Goal: Task Accomplishment & Management: Complete application form

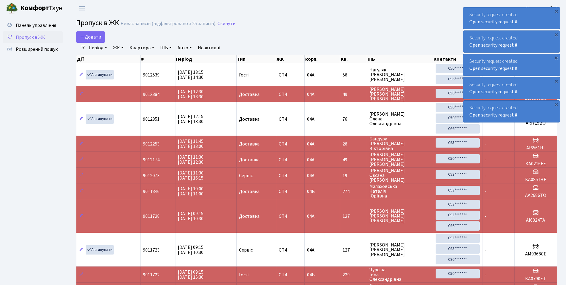
select select "25"
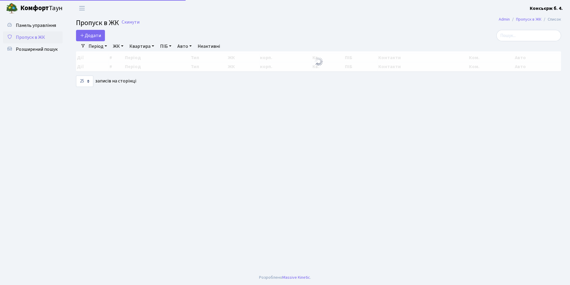
select select "25"
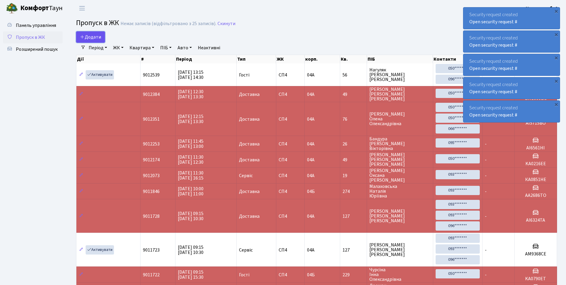
click at [81, 36] on icon at bounding box center [82, 36] width 5 height 5
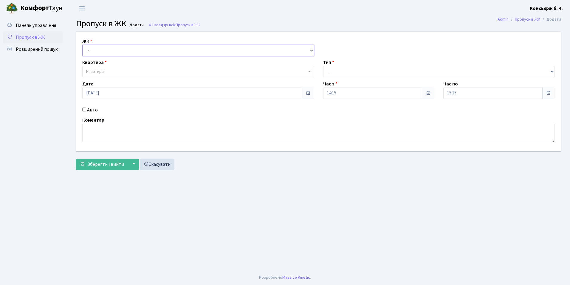
click at [102, 49] on select "- [STREET_ADDRESS]" at bounding box center [198, 50] width 232 height 11
select select "325"
click at [82, 45] on select "- [STREET_ADDRESS]" at bounding box center [198, 50] width 232 height 11
select select
click at [103, 69] on span "Квартира" at bounding box center [95, 72] width 18 height 6
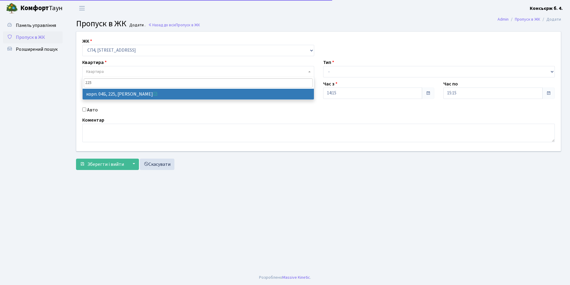
type input "225"
select select "21253"
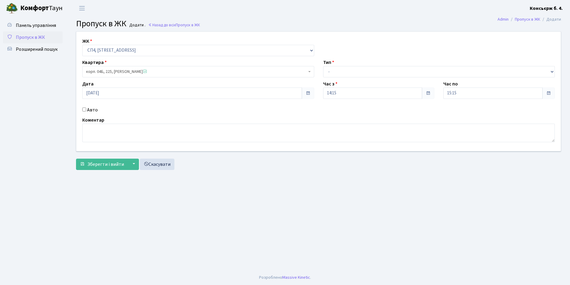
click at [84, 109] on input "Авто" at bounding box center [84, 109] width 4 height 4
checkbox input "true"
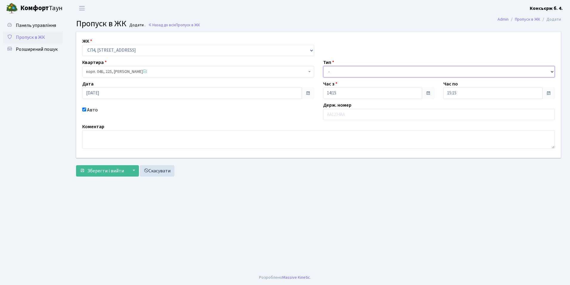
click at [345, 73] on select "- Доставка Таксі Гості Сервіс" at bounding box center [439, 71] width 232 height 11
select select "1"
click at [323, 66] on select "- Доставка Таксі Гості Сервіс" at bounding box center [439, 71] width 232 height 11
click at [348, 115] on input "text" at bounding box center [439, 114] width 232 height 11
type input "КА2174АХ"
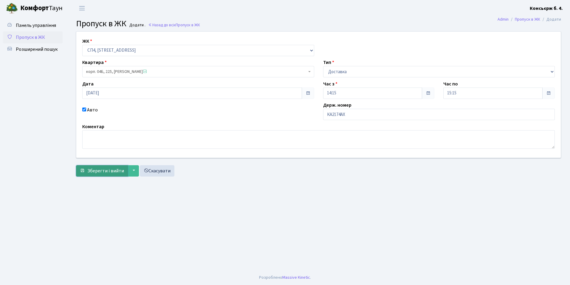
click at [100, 169] on span "Зберегти і вийти" at bounding box center [105, 170] width 37 height 7
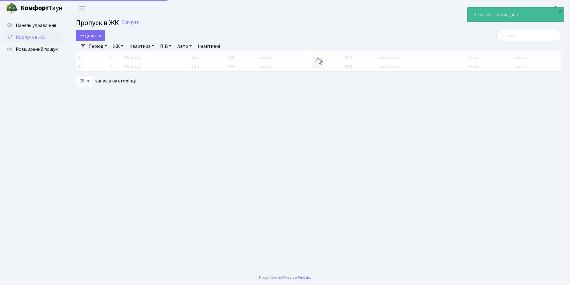
select select "25"
